Goal: Task Accomplishment & Management: Manage account settings

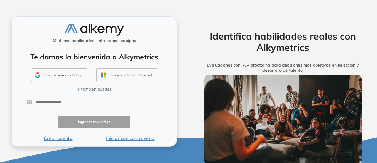
click at [67, 74] on button "Iniciar sesión con Google" at bounding box center [59, 75] width 56 height 14
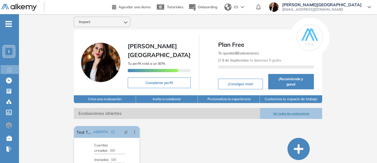
click at [8, 53] on span "I" at bounding box center [8, 51] width 1 height 5
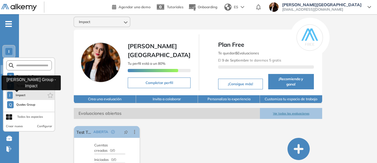
click at [18, 94] on span "Impact" at bounding box center [20, 95] width 11 height 5
click at [26, 94] on span "Impact" at bounding box center [20, 95] width 11 height 5
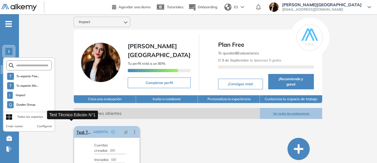
click at [76, 129] on link "Test Técnico Edición N°1" at bounding box center [83, 132] width 15 height 12
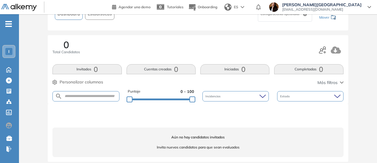
scroll to position [66, 0]
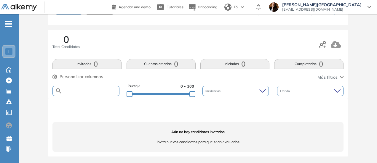
click at [78, 89] on input "text" at bounding box center [90, 91] width 57 height 4
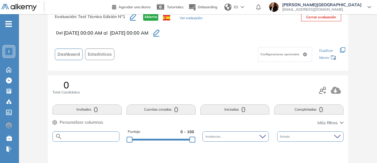
scroll to position [0, 0]
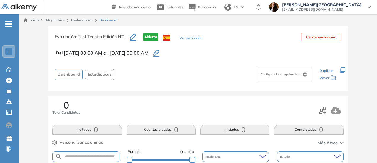
click at [190, 36] on button "Ver evaluación" at bounding box center [190, 39] width 22 height 6
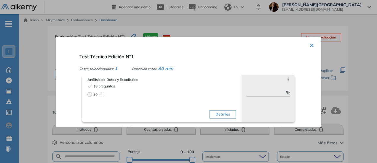
click at [309, 47] on button "×" at bounding box center [311, 45] width 5 height 12
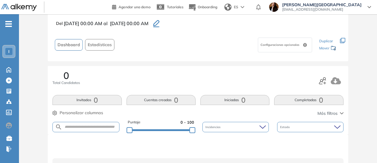
scroll to position [30, 0]
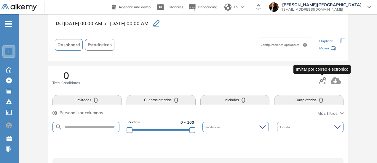
click at [323, 81] on icon "button" at bounding box center [321, 80] width 7 height 7
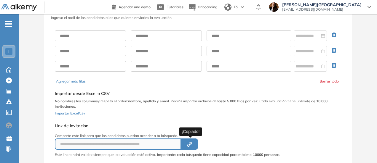
click at [190, 144] on icon "Created by potrace 1.16, written by [PERSON_NAME] [DATE]-[DATE]" at bounding box center [189, 144] width 7 height 5
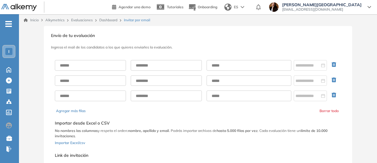
click at [75, 20] on link "Evaluaciones" at bounding box center [82, 20] width 22 height 4
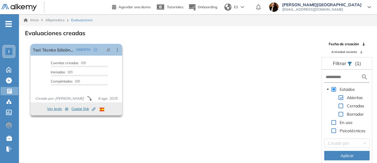
click at [92, 110] on icon "button" at bounding box center [93, 110] width 2 height 2
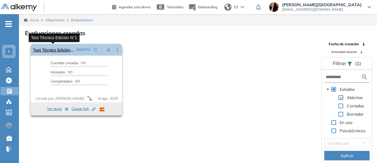
click at [59, 46] on link "Test Técnico Edición N°1" at bounding box center [53, 50] width 41 height 12
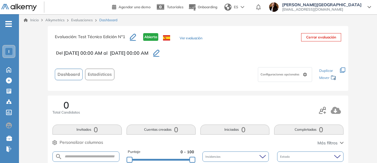
click at [159, 57] on icon "button" at bounding box center [156, 56] width 6 height 1
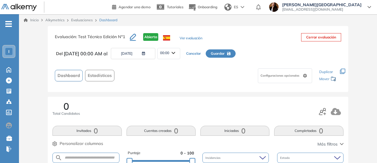
click at [149, 54] on button "[DATE]" at bounding box center [133, 53] width 44 height 11
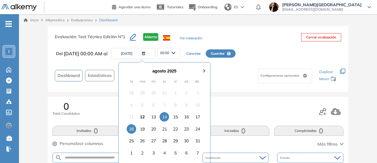
click at [132, 130] on div "18" at bounding box center [130, 128] width 9 height 9
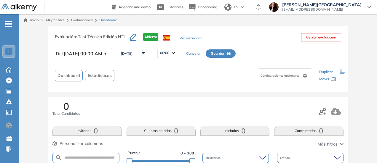
click at [224, 54] on span "Guardar" at bounding box center [217, 53] width 14 height 5
